Goal: Task Accomplishment & Management: Manage account settings

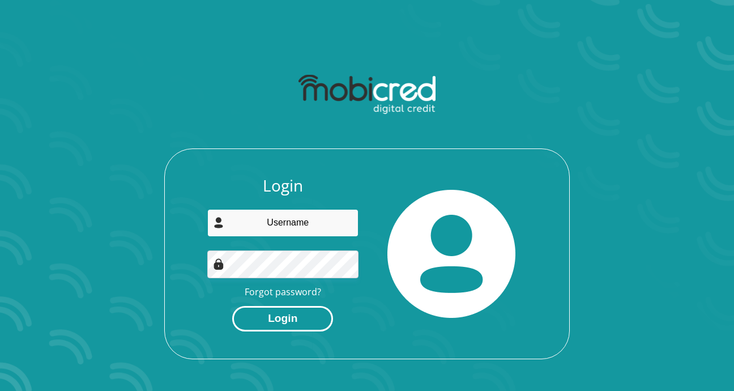
type input "[EMAIL_ADDRESS][DOMAIN_NAME]"
click at [290, 317] on button "Login" at bounding box center [282, 318] width 101 height 25
